Goal: Task Accomplishment & Management: Use online tool/utility

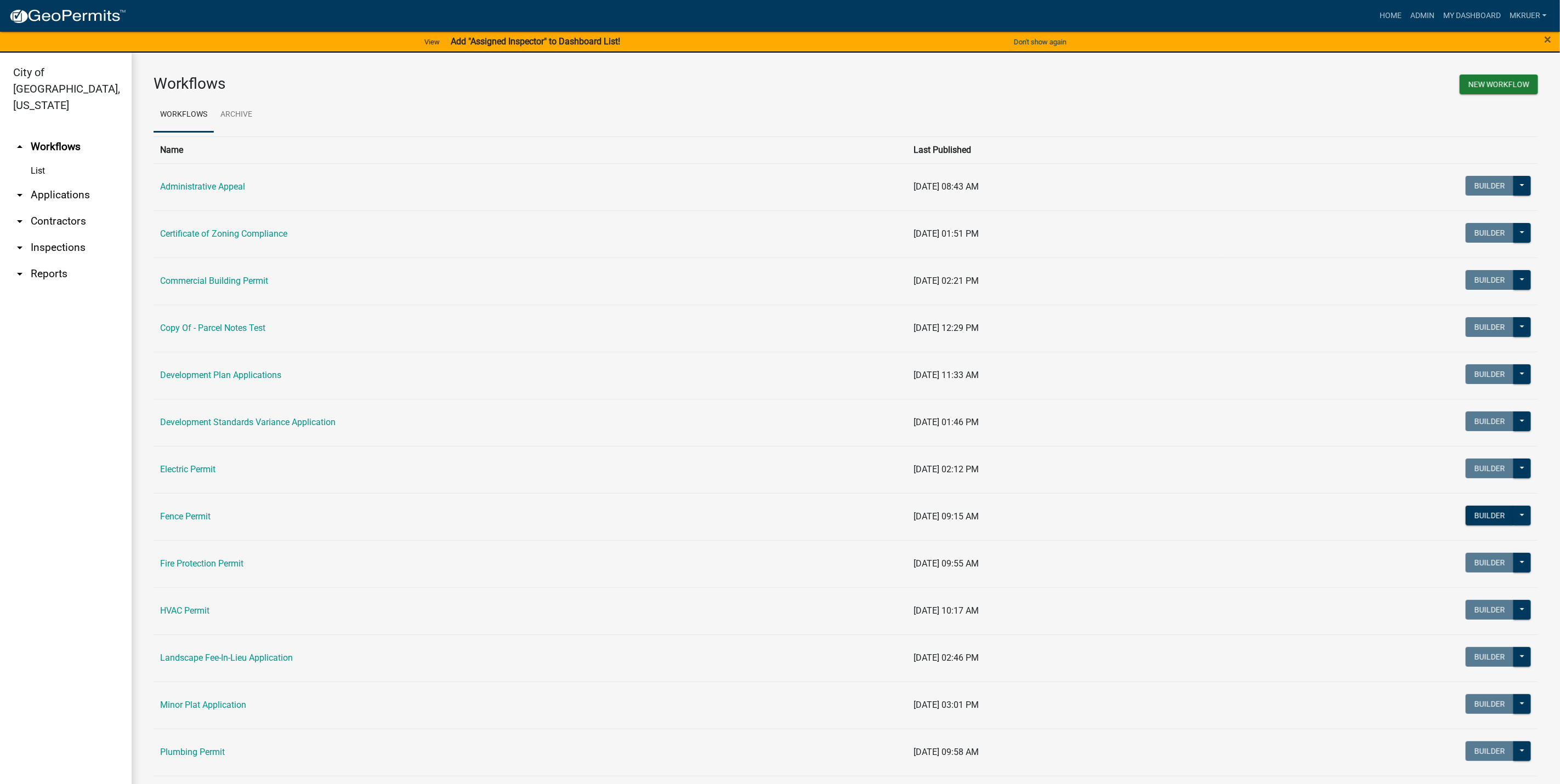
click at [46, 235] on link "arrow_drop_down Inspections" at bounding box center [66, 248] width 131 height 26
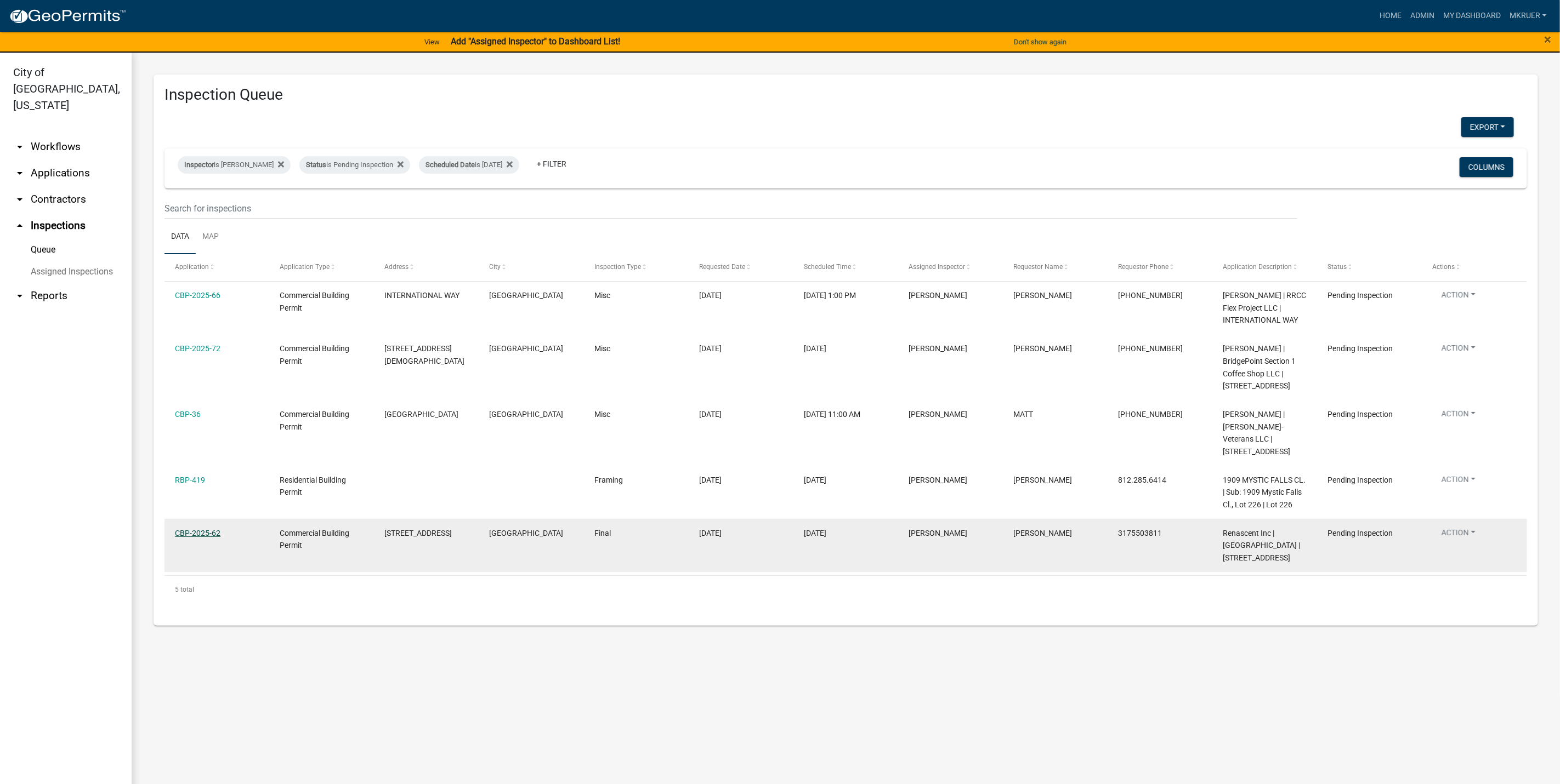
click at [188, 529] on link "CBP-2025-62" at bounding box center [197, 533] width 46 height 9
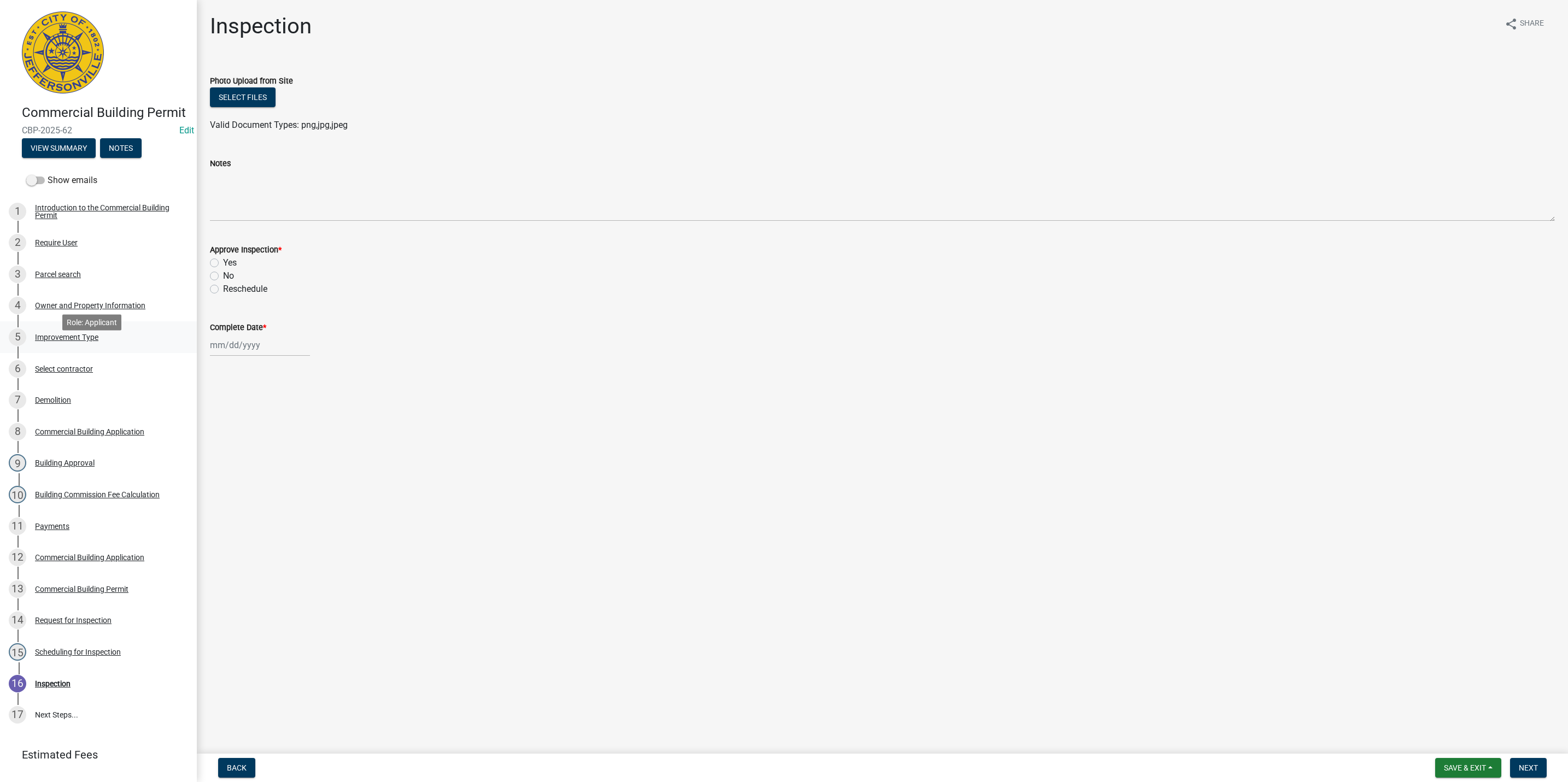
click at [58, 341] on div "Improvement Type" at bounding box center [67, 337] width 64 height 7
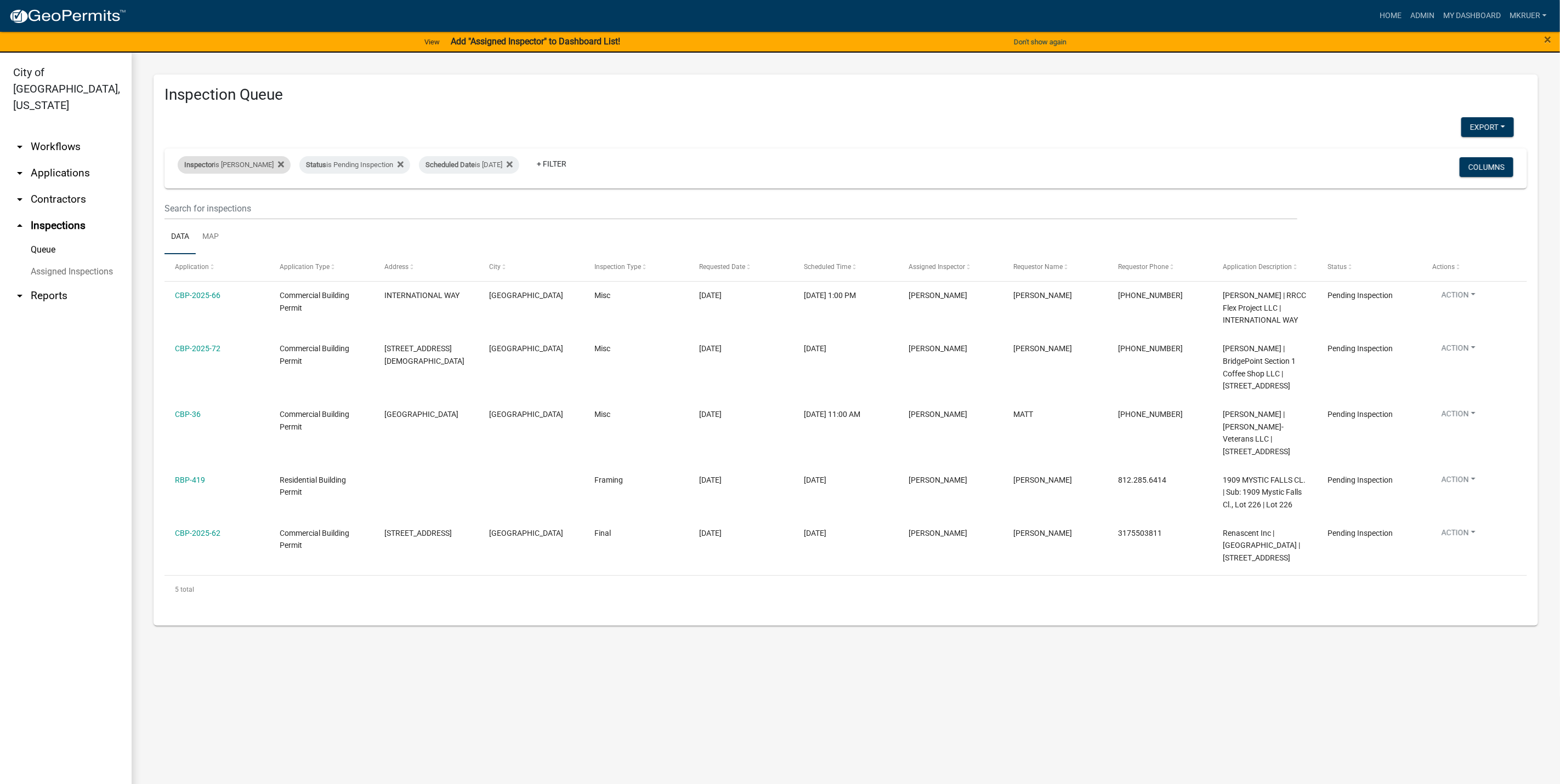
click at [241, 166] on div "Inspector is [PERSON_NAME]" at bounding box center [234, 165] width 113 height 18
click at [189, 218] on select "Select an option None [PERSON_NAME] [PERSON_NAME] [PERSON_NAME] [PERSON_NAME] […" at bounding box center [225, 218] width 110 height 23
click at [173, 206] on select "Select an option None [PERSON_NAME] [PERSON_NAME] [PERSON_NAME] [PERSON_NAME] […" at bounding box center [225, 218] width 110 height 23
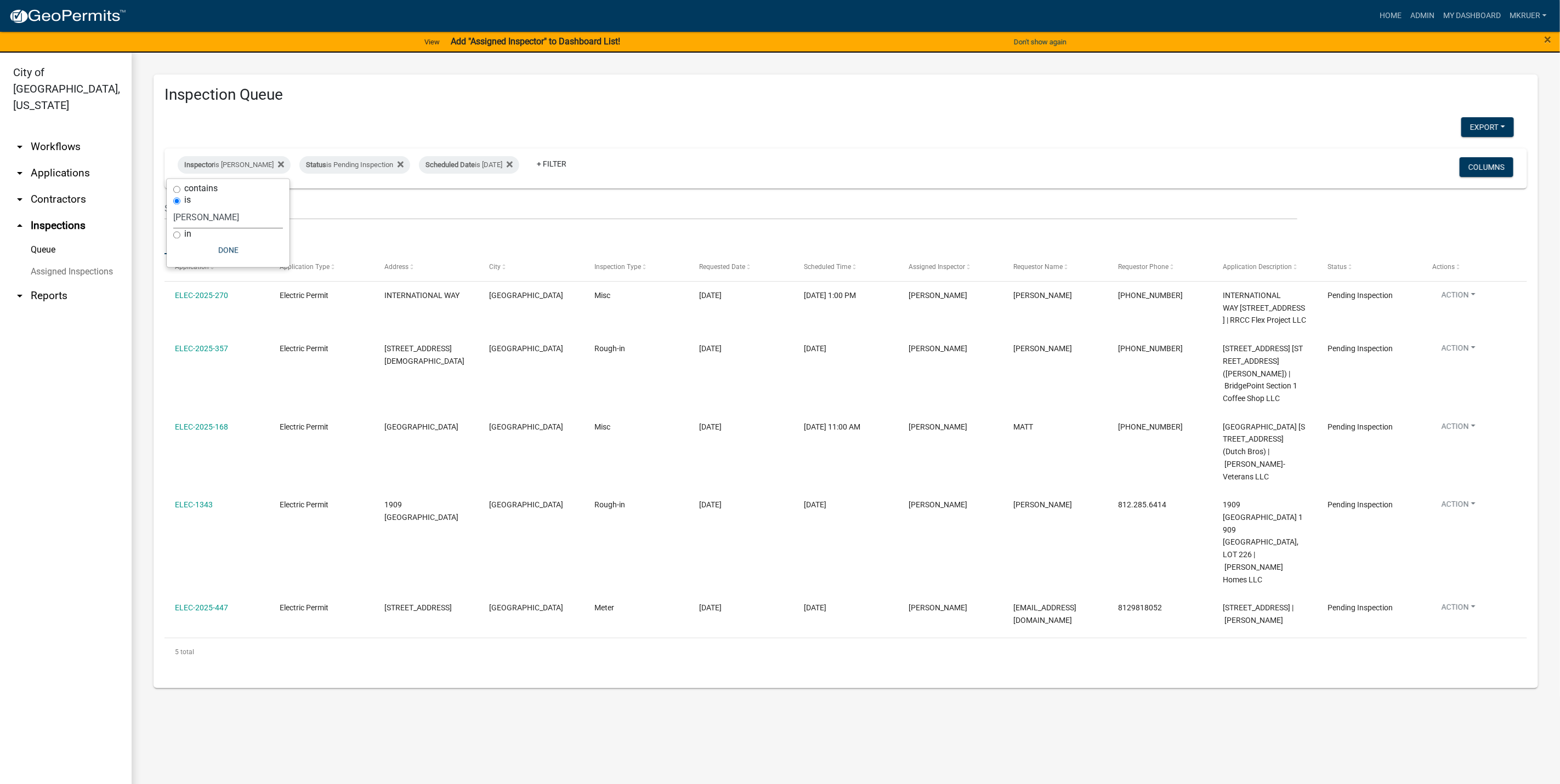
click at [214, 221] on select "Select an option None [PERSON_NAME] [PERSON_NAME] [PERSON_NAME] [PERSON_NAME] […" at bounding box center [228, 218] width 110 height 23
click at [179, 206] on select "Select an option None [PERSON_NAME] [PERSON_NAME] [PERSON_NAME] [PERSON_NAME] […" at bounding box center [228, 218] width 110 height 23
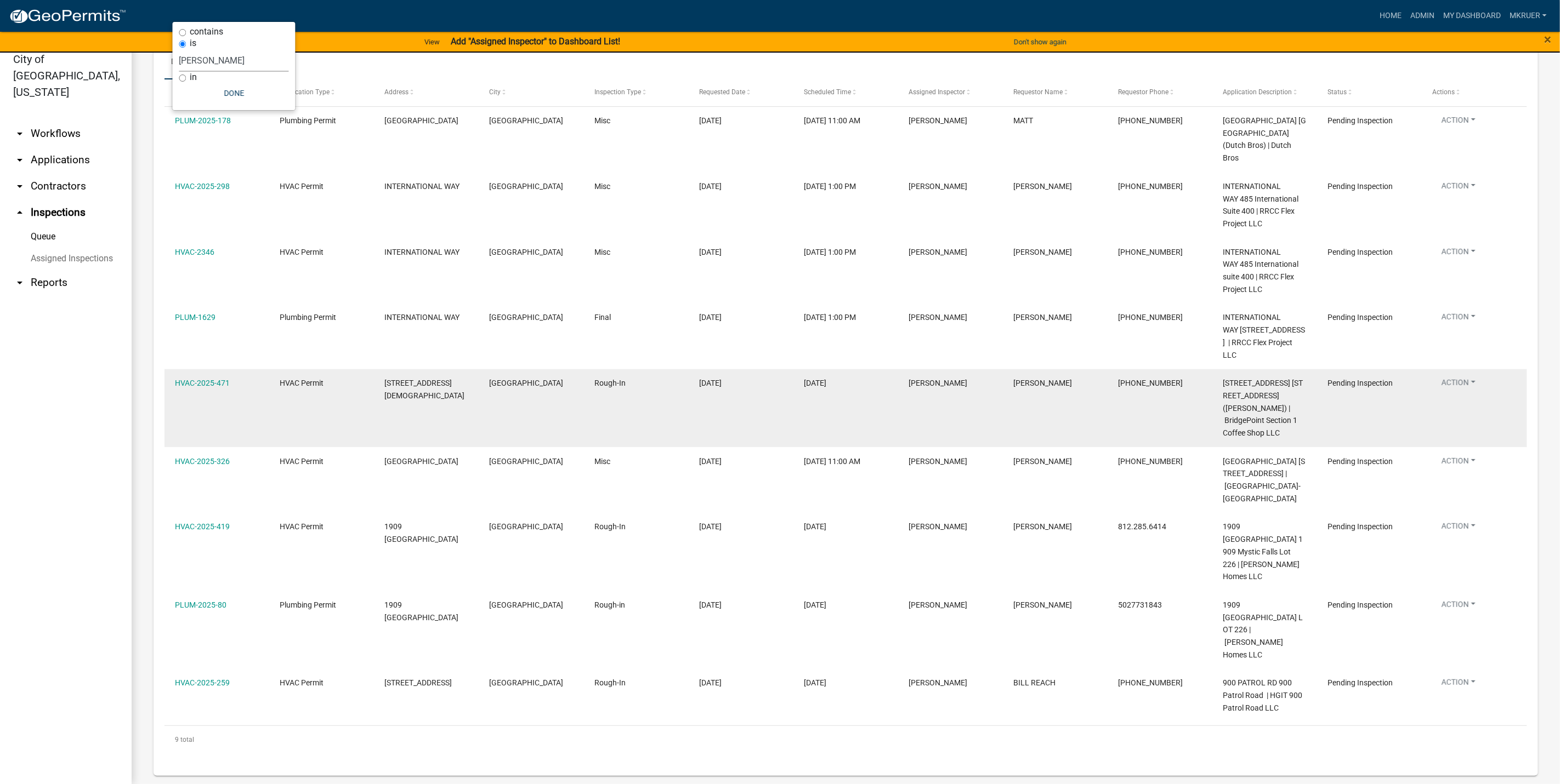
scroll to position [163, 0]
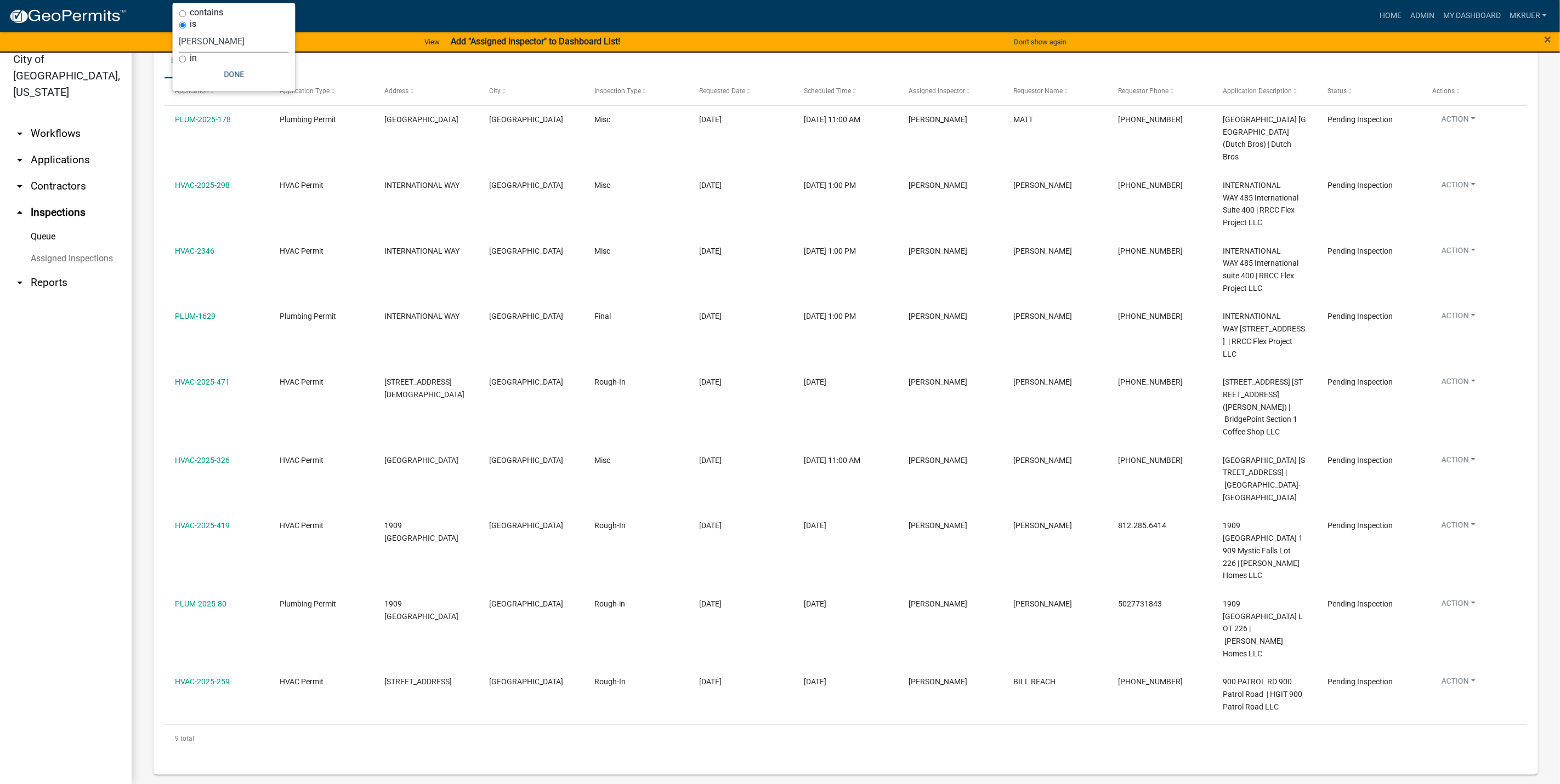
click at [224, 43] on select "Select an option None [PERSON_NAME] [PERSON_NAME] [PERSON_NAME] [PERSON_NAME] […" at bounding box center [233, 42] width 110 height 23
select select "fdb3bcc6-ce93-4663-8a18-5c08884dd177"
click at [179, 31] on select "Select an option None [PERSON_NAME] [PERSON_NAME] [PERSON_NAME] [PERSON_NAME] […" at bounding box center [233, 42] width 110 height 23
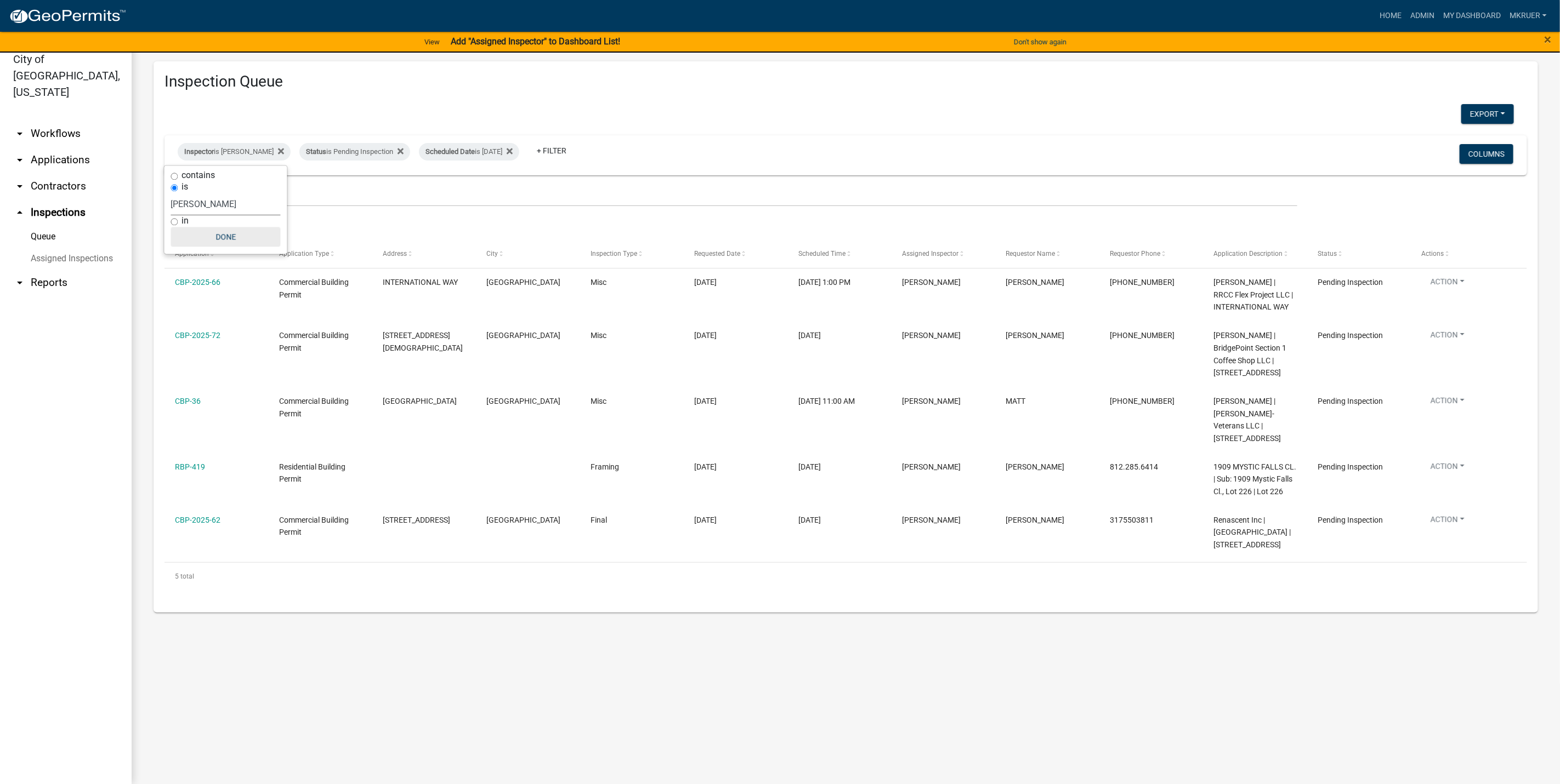
scroll to position [0, 0]
